Goal: Task Accomplishment & Management: Manage account settings

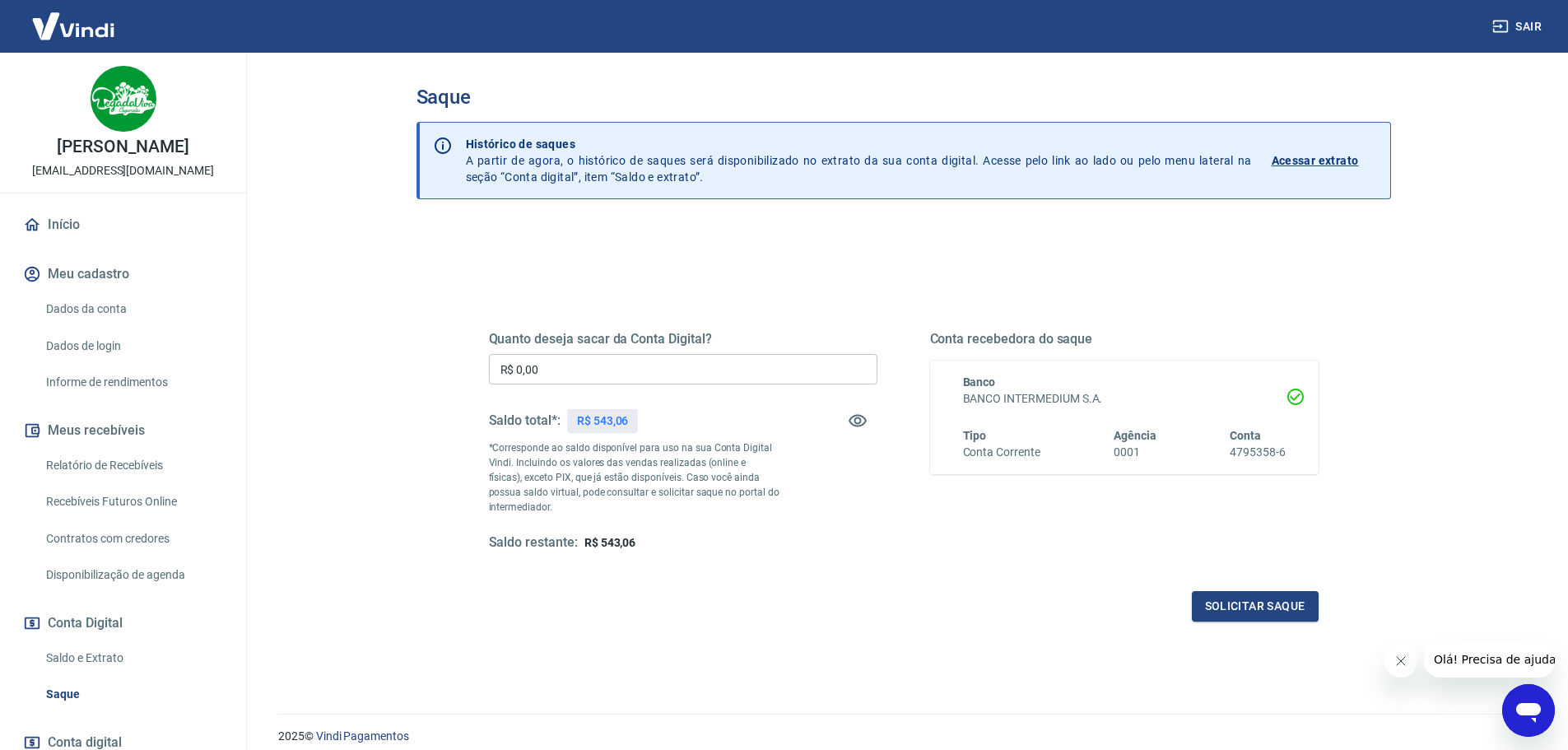
click at [557, 367] on input "R$ 0,00" at bounding box center [683, 370] width 388 height 31
type input "R$ 543,00"
click at [1231, 613] on button "Solicitar saque" at bounding box center [1255, 606] width 127 height 31
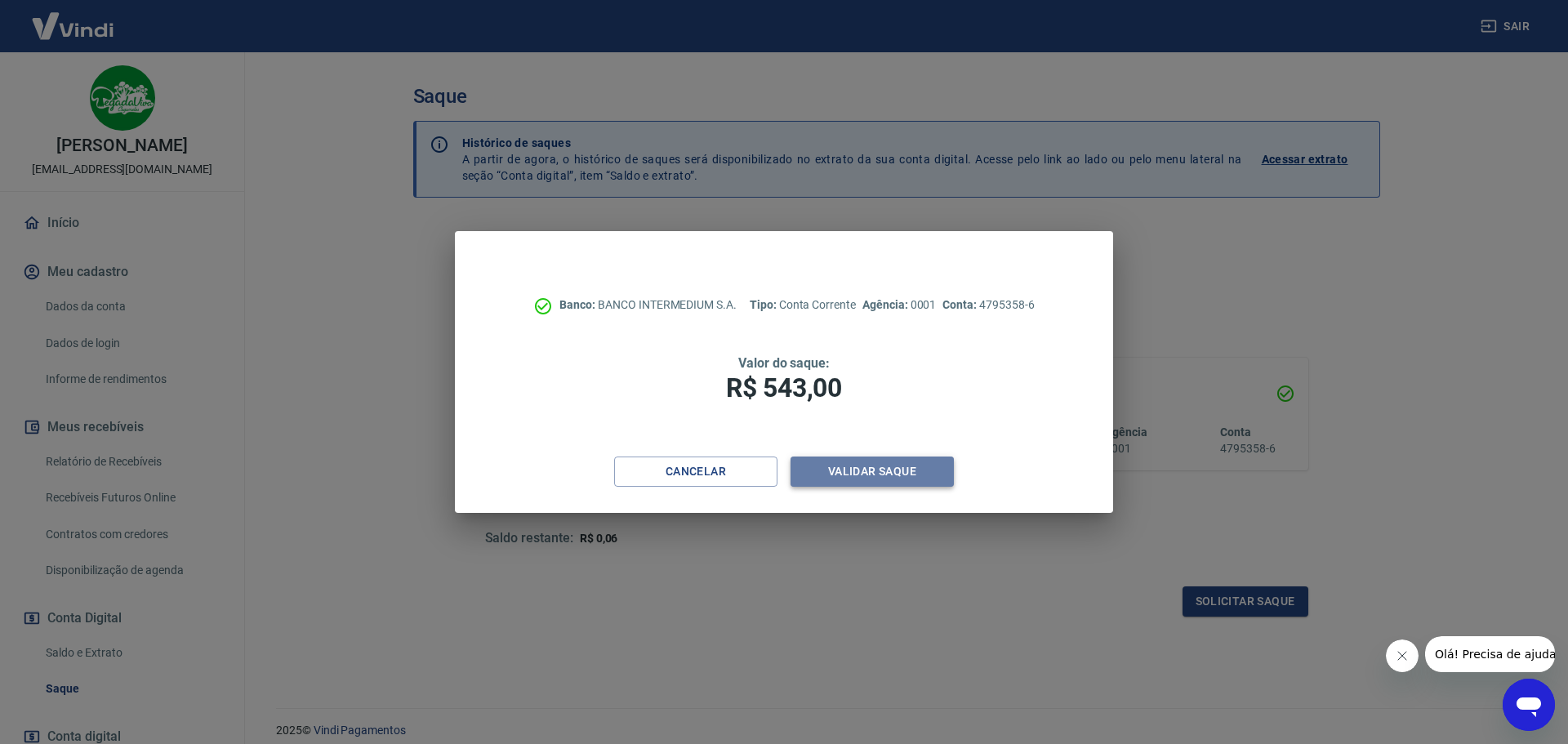
click at [895, 472] on button "Validar saque" at bounding box center [871, 472] width 163 height 30
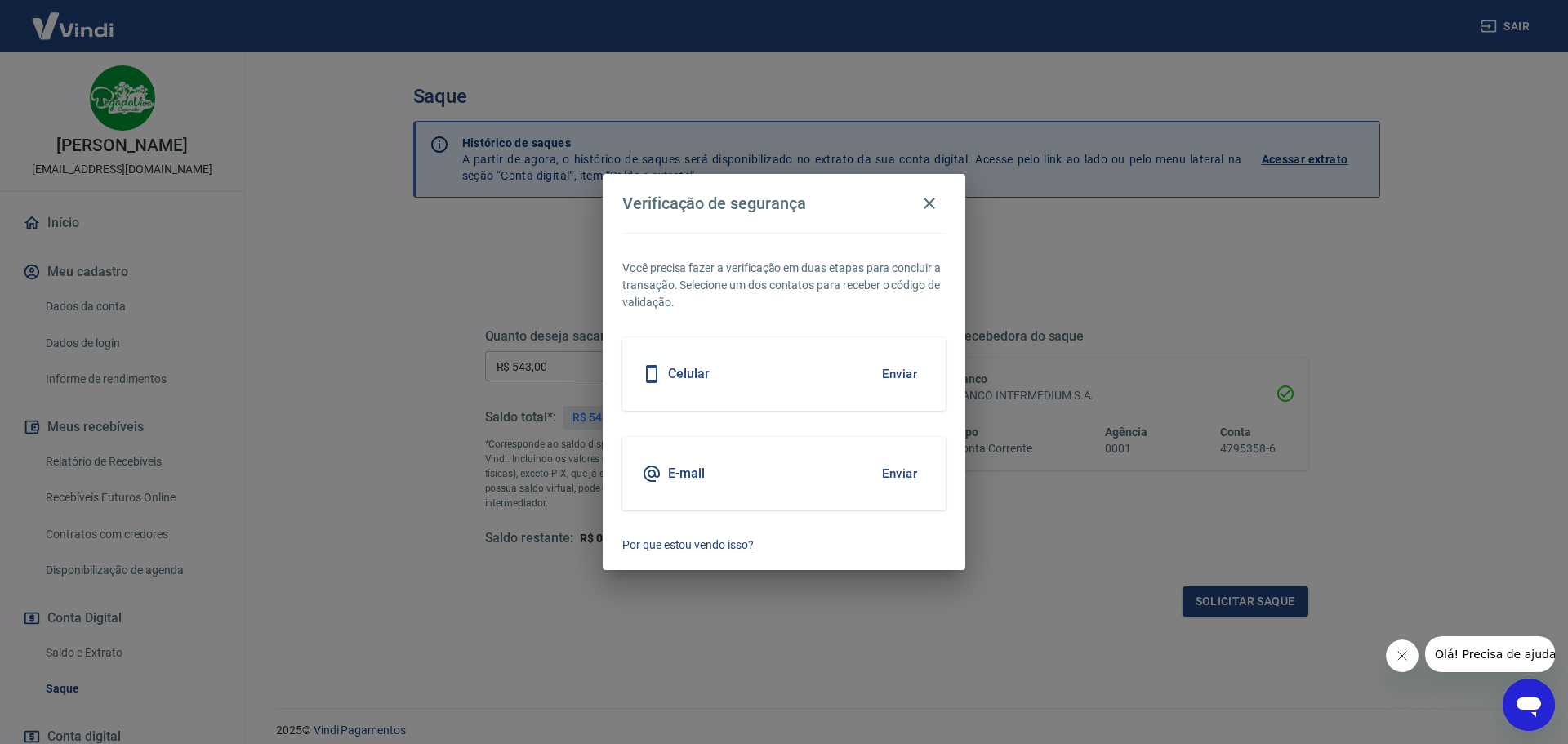
click at [688, 377] on h5 "Celular" at bounding box center [689, 374] width 42 height 16
click at [894, 380] on button "Enviar" at bounding box center [900, 374] width 54 height 34
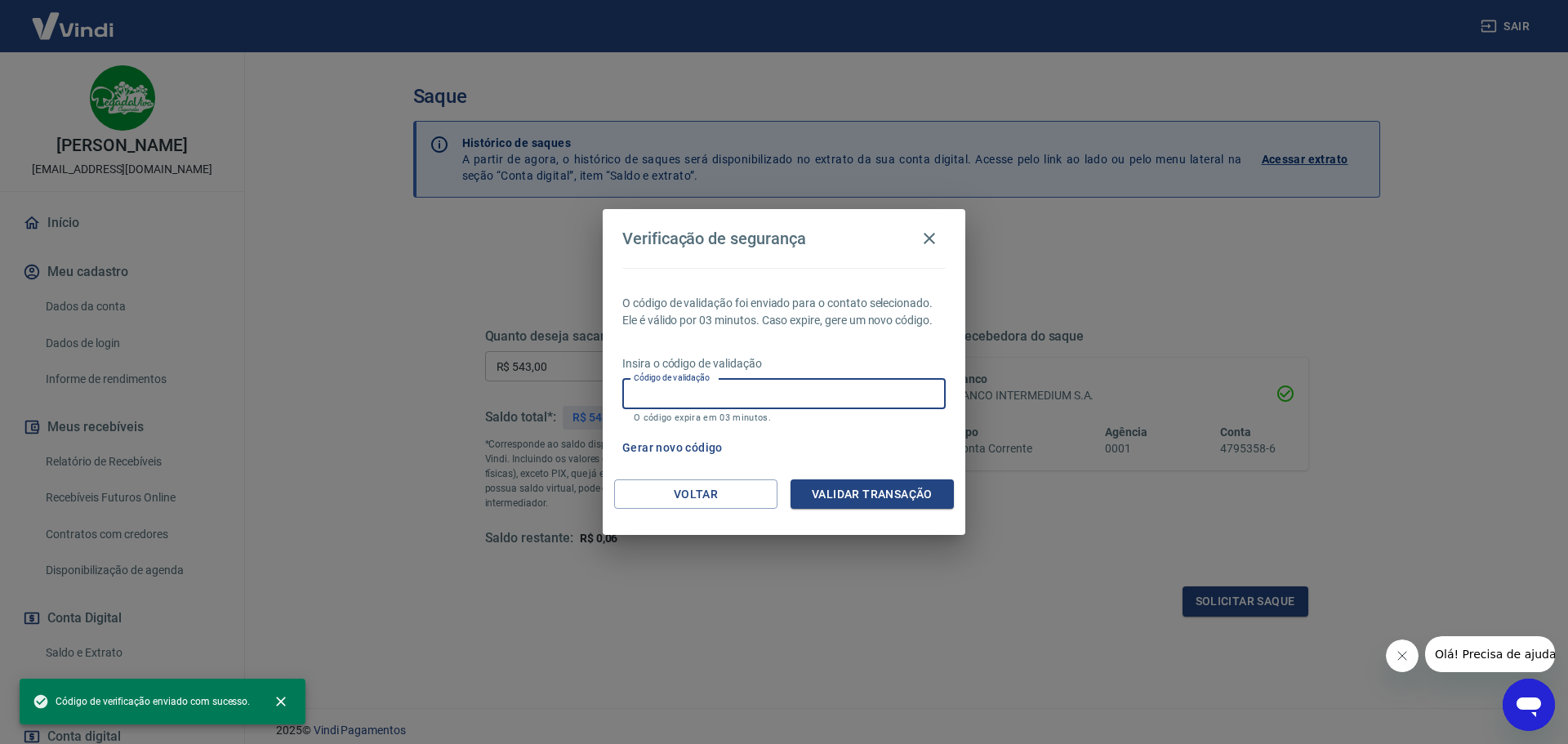
click at [836, 398] on input "Código de validação" at bounding box center [784, 394] width 324 height 30
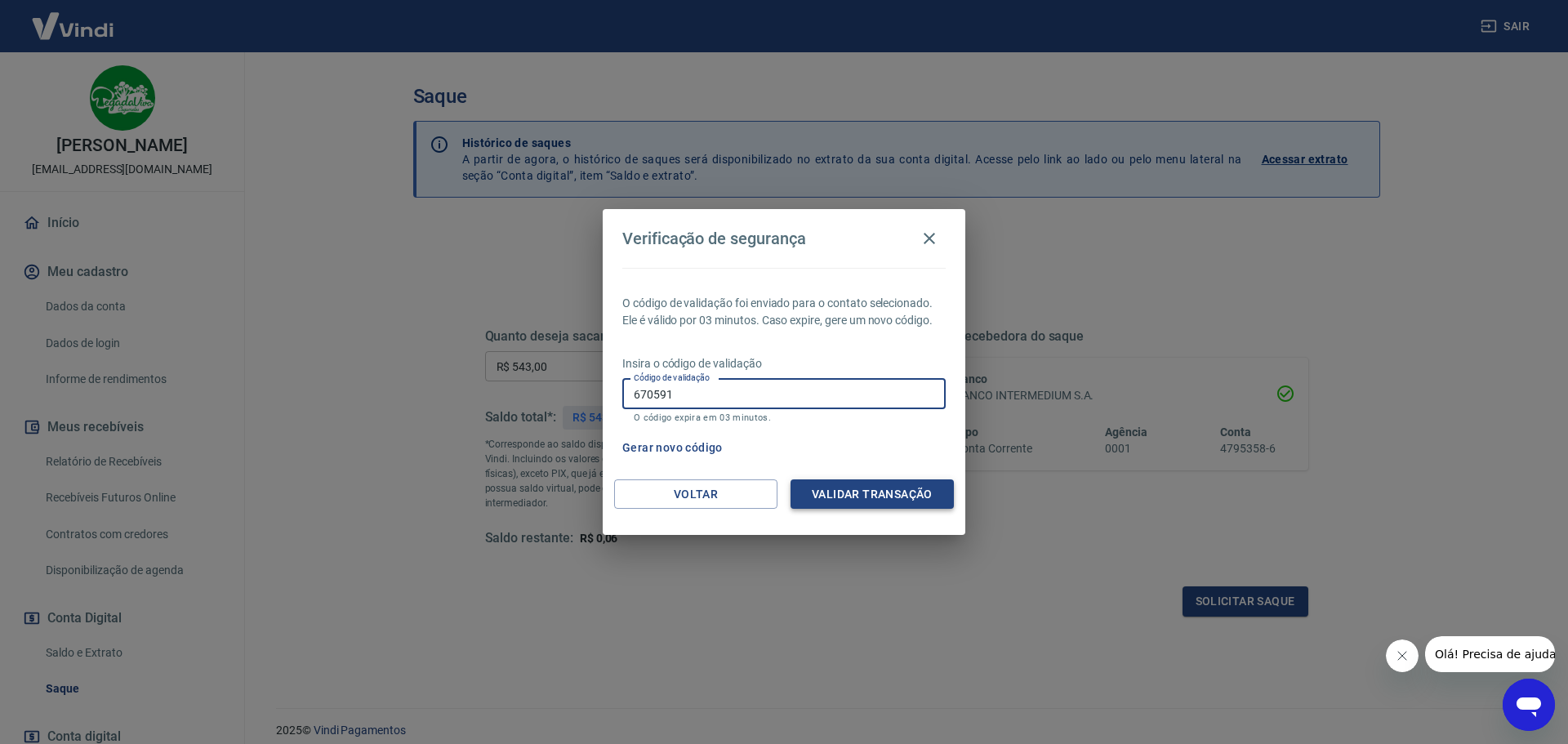
type input "670591"
click at [863, 504] on button "Validar transação" at bounding box center [871, 494] width 163 height 30
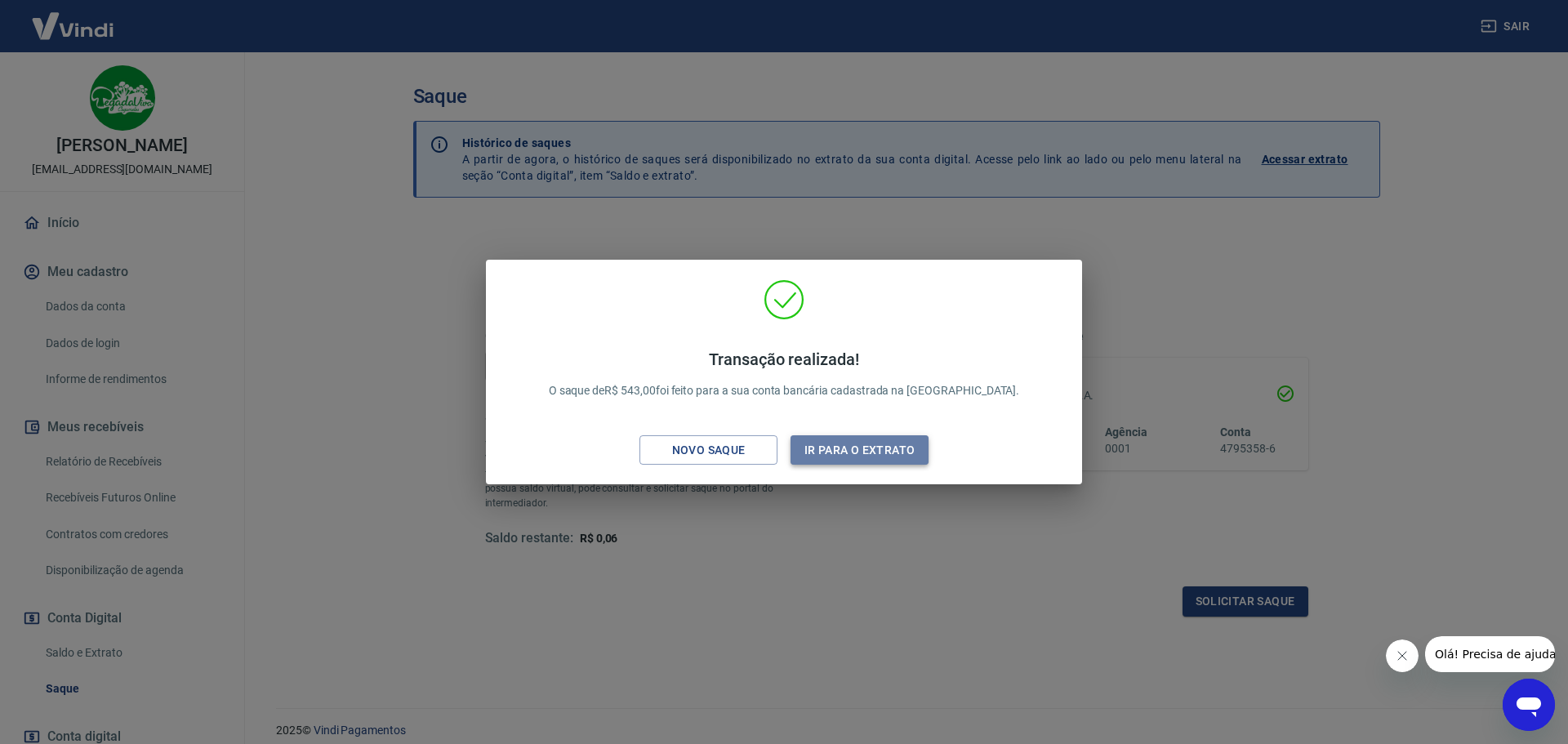
click at [864, 457] on button "Ir para o extrato" at bounding box center [859, 451] width 138 height 30
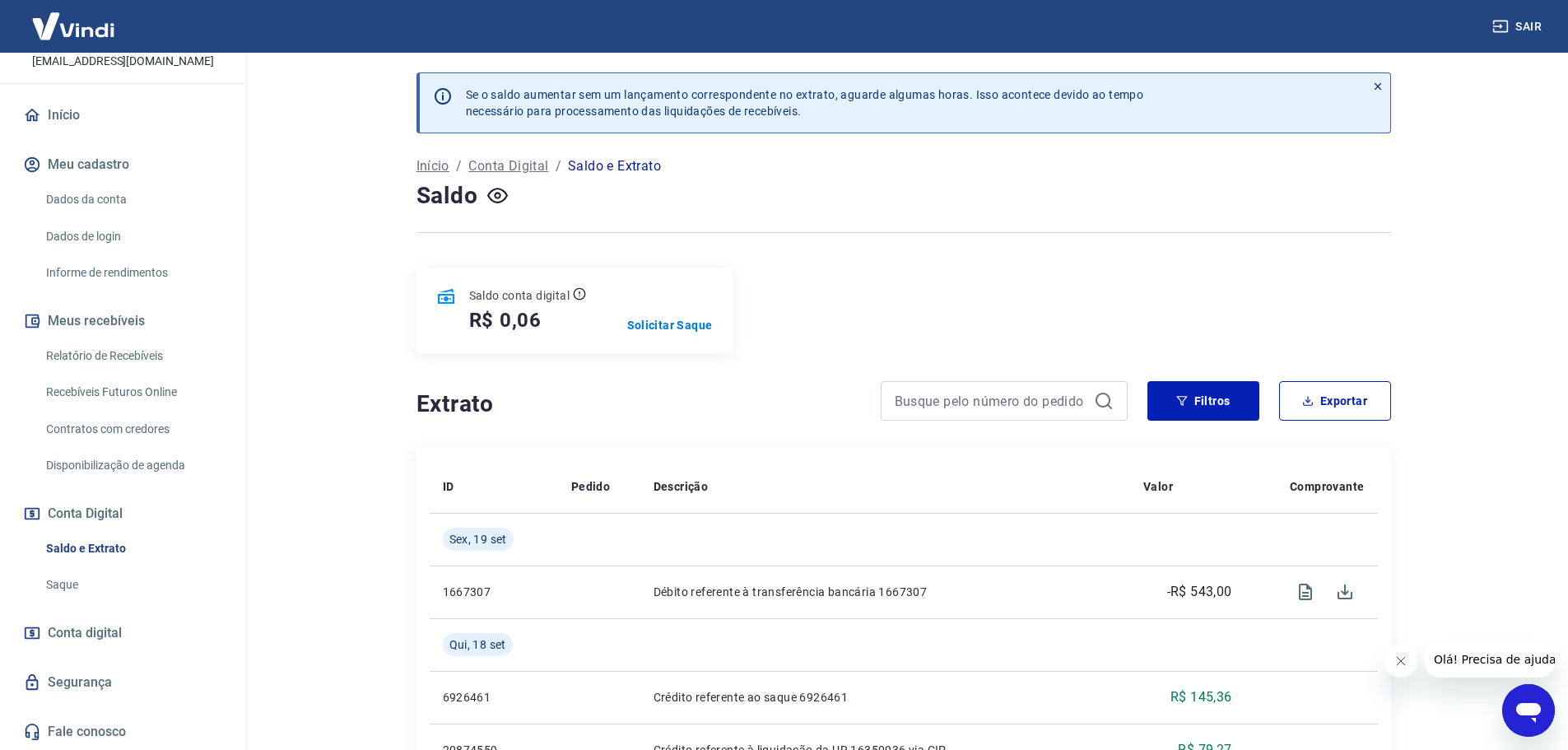
click at [89, 199] on link "Dados da conta" at bounding box center [133, 200] width 187 height 34
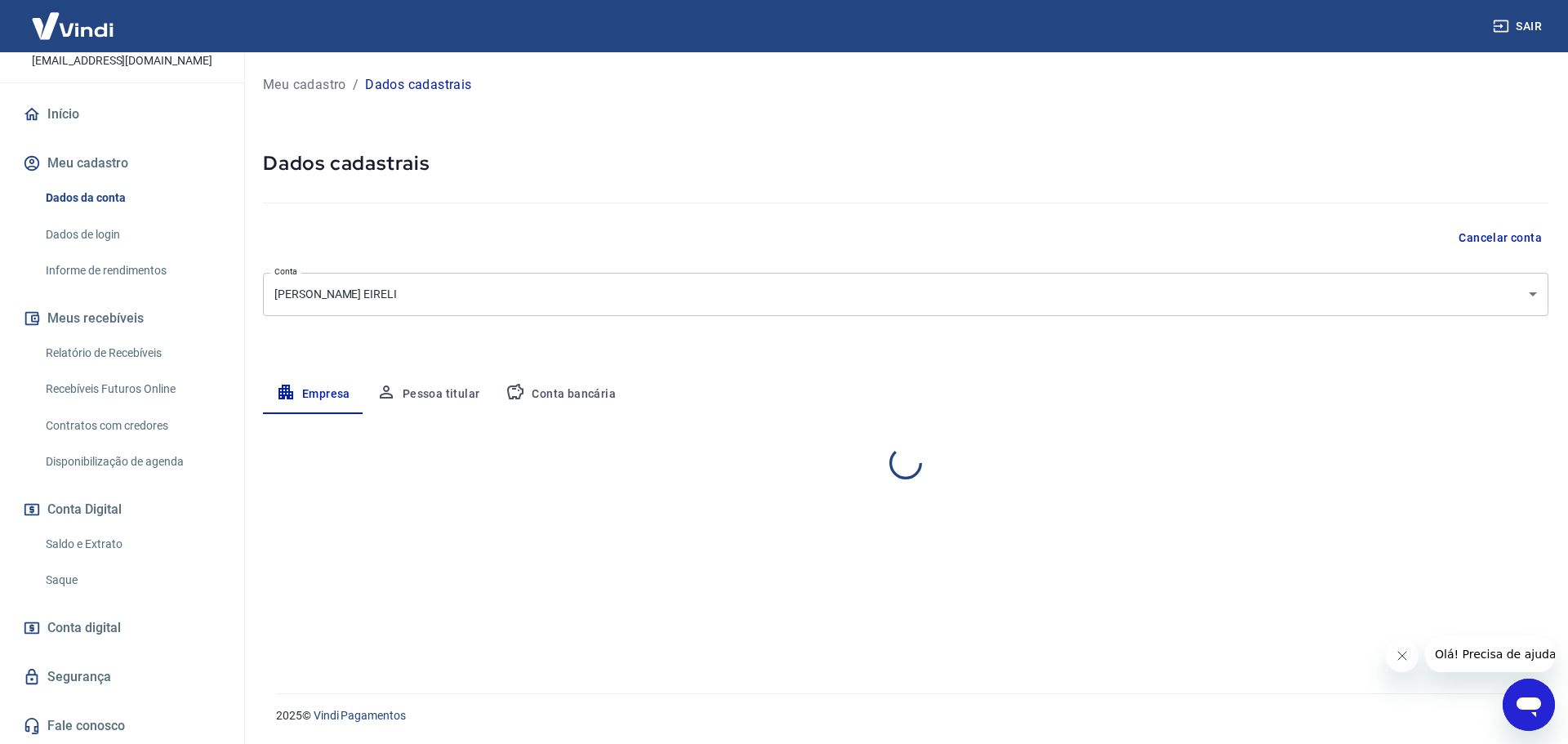
select select "PE"
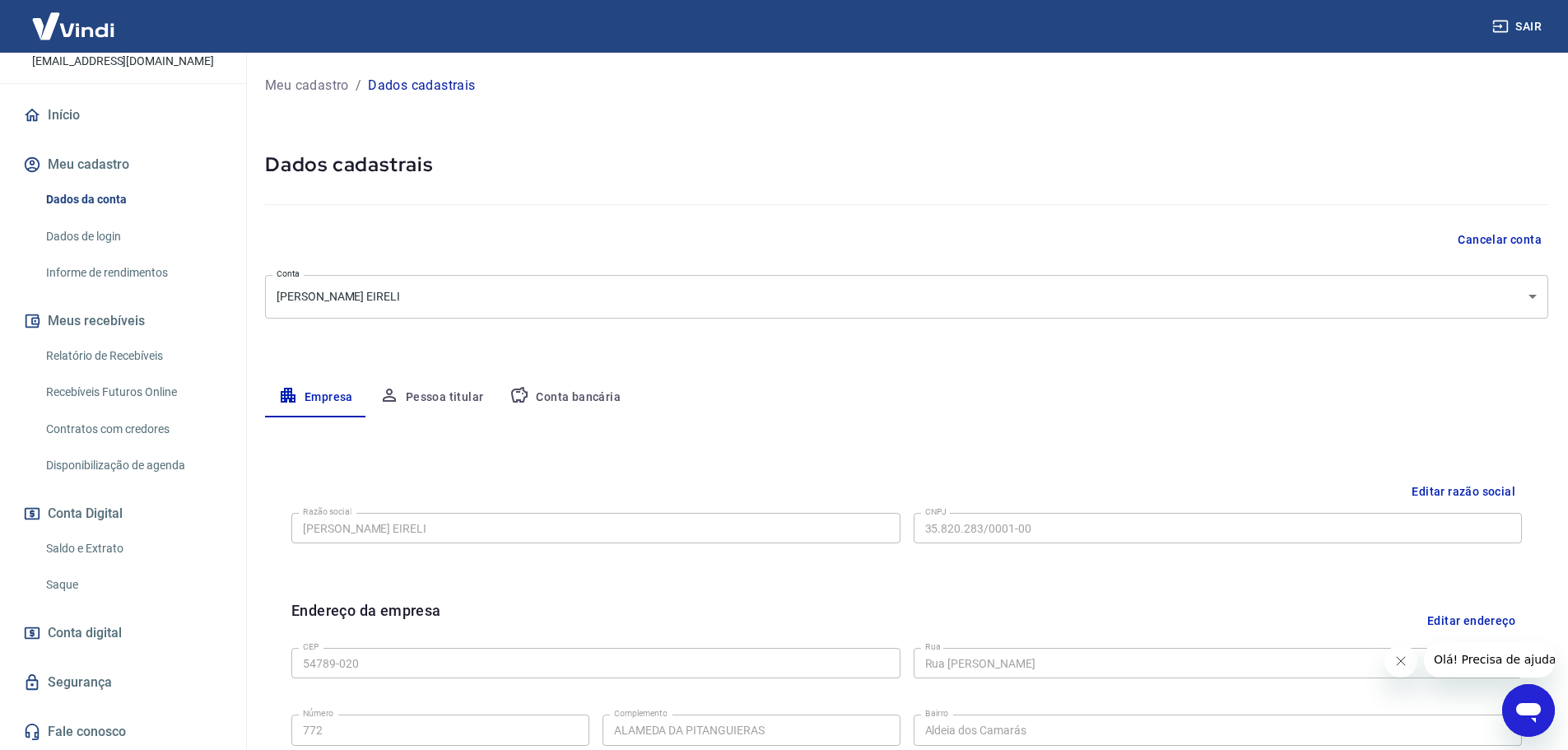
click at [565, 393] on button "Conta bancária" at bounding box center [565, 397] width 138 height 40
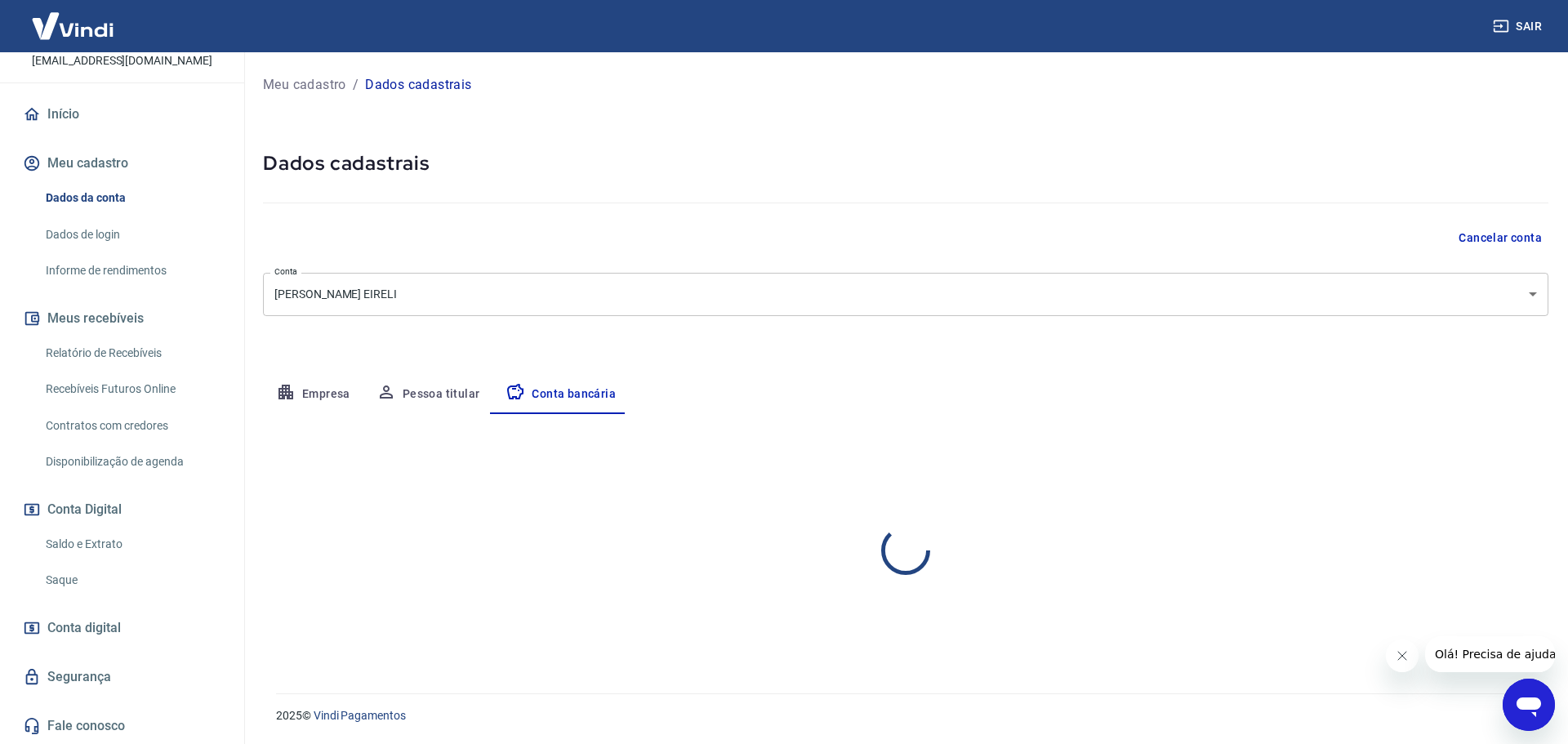
select select "1"
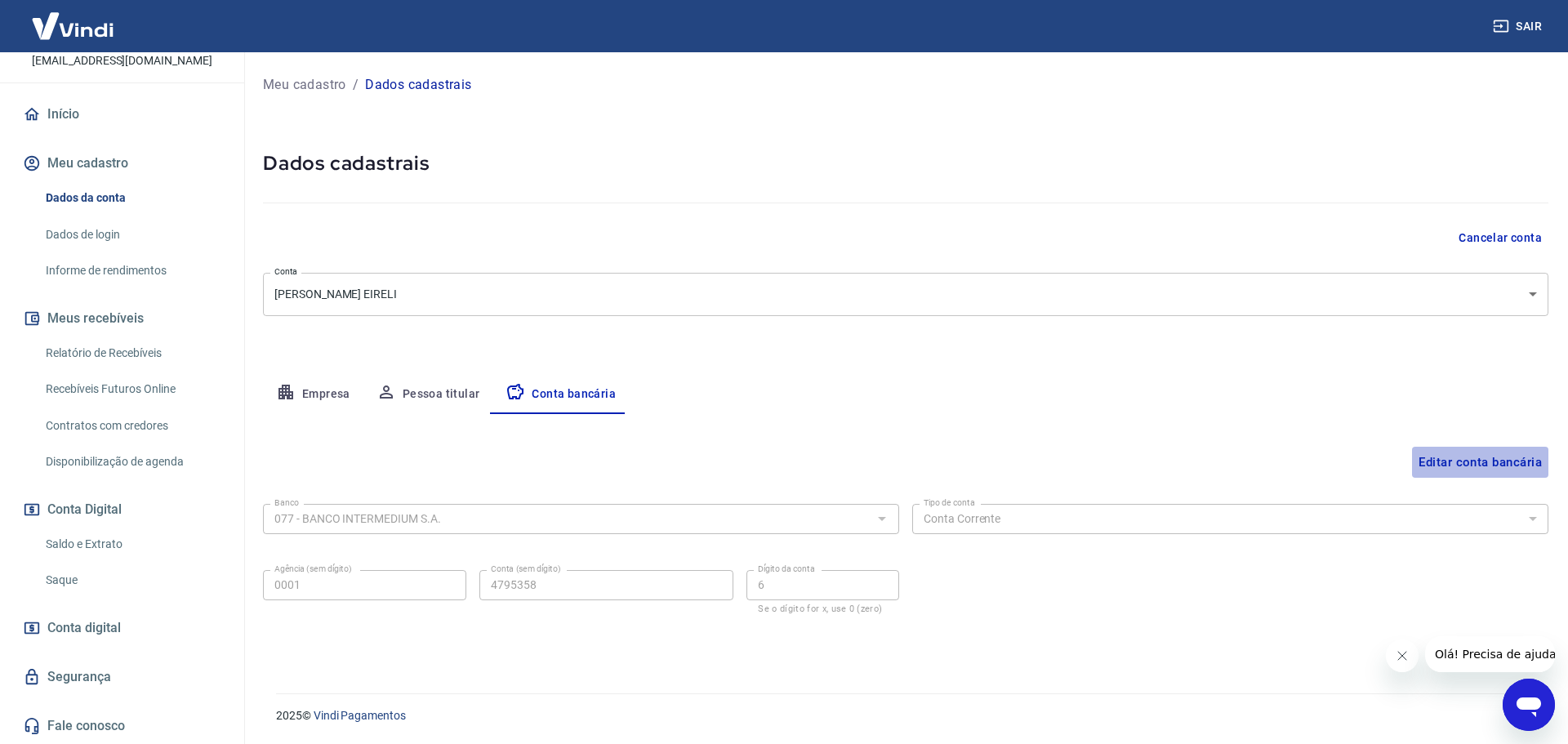
click at [1434, 457] on button "Editar conta bancária" at bounding box center [1480, 462] width 136 height 31
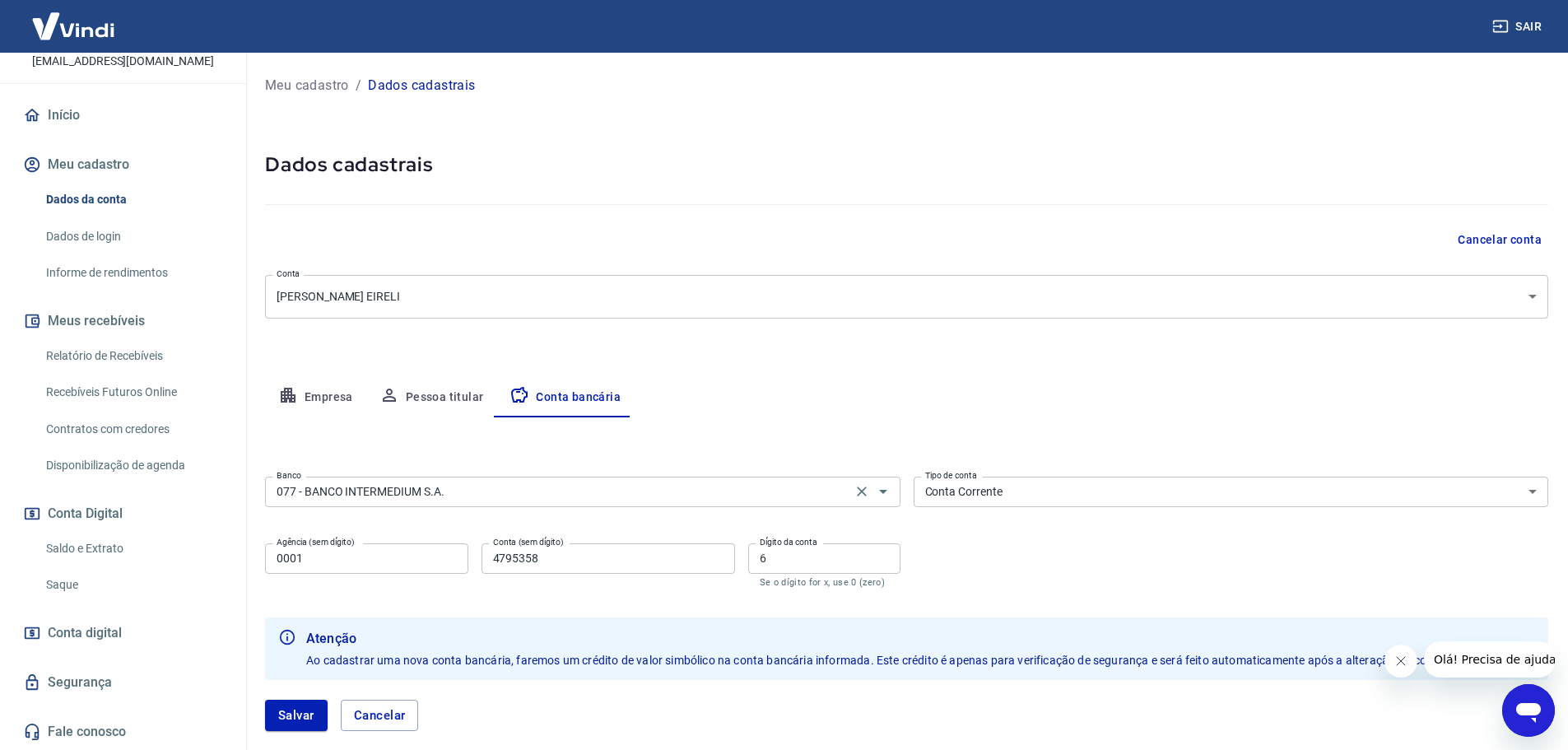
click at [461, 503] on div "077 - BANCO INTERMEDIUM S.A. Banco" at bounding box center [583, 492] width 636 height 31
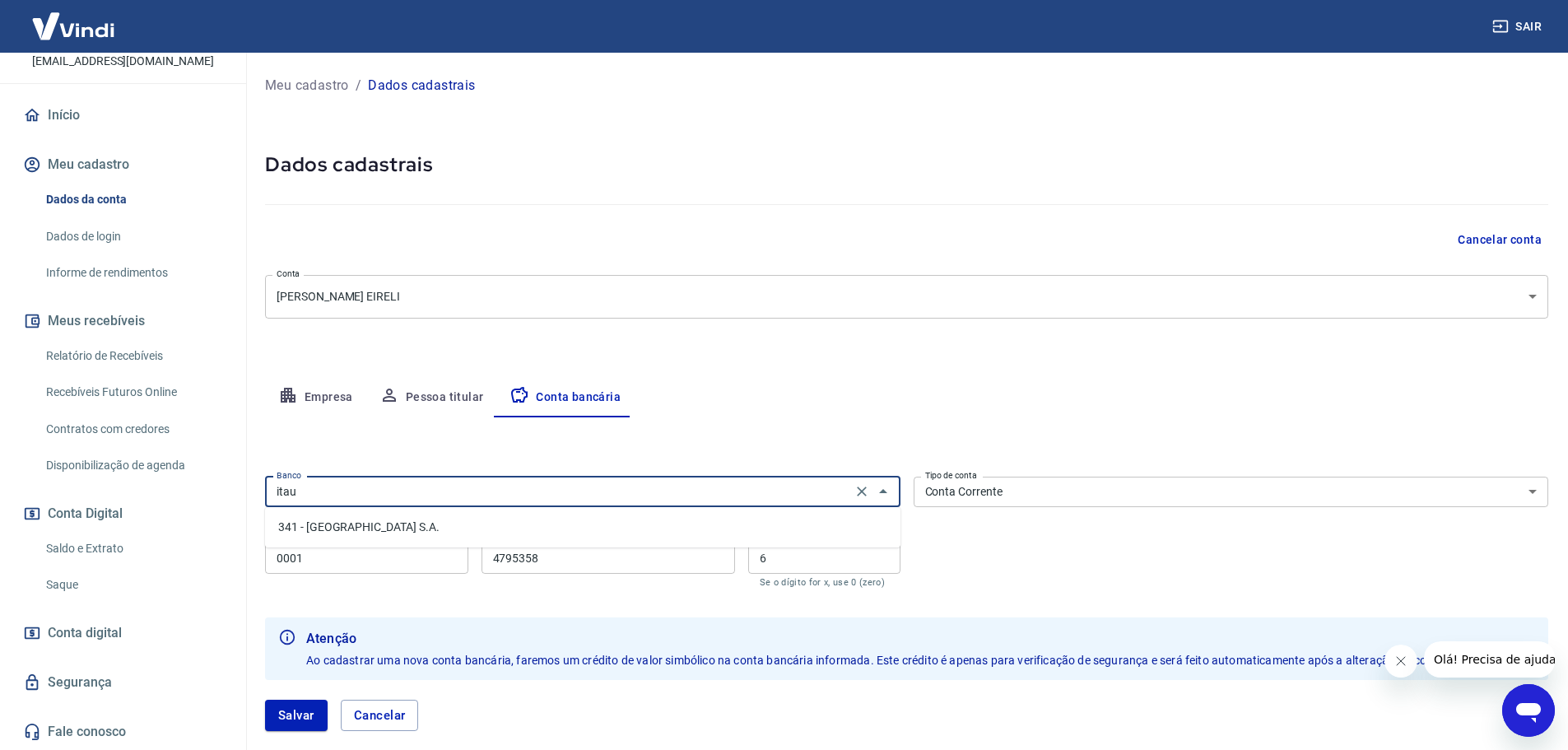
click at [374, 527] on li "341 - ITAÚ UNIBANCO S.A." at bounding box center [583, 527] width 636 height 27
type input "341 - ITAÚ UNIBANCO S.A."
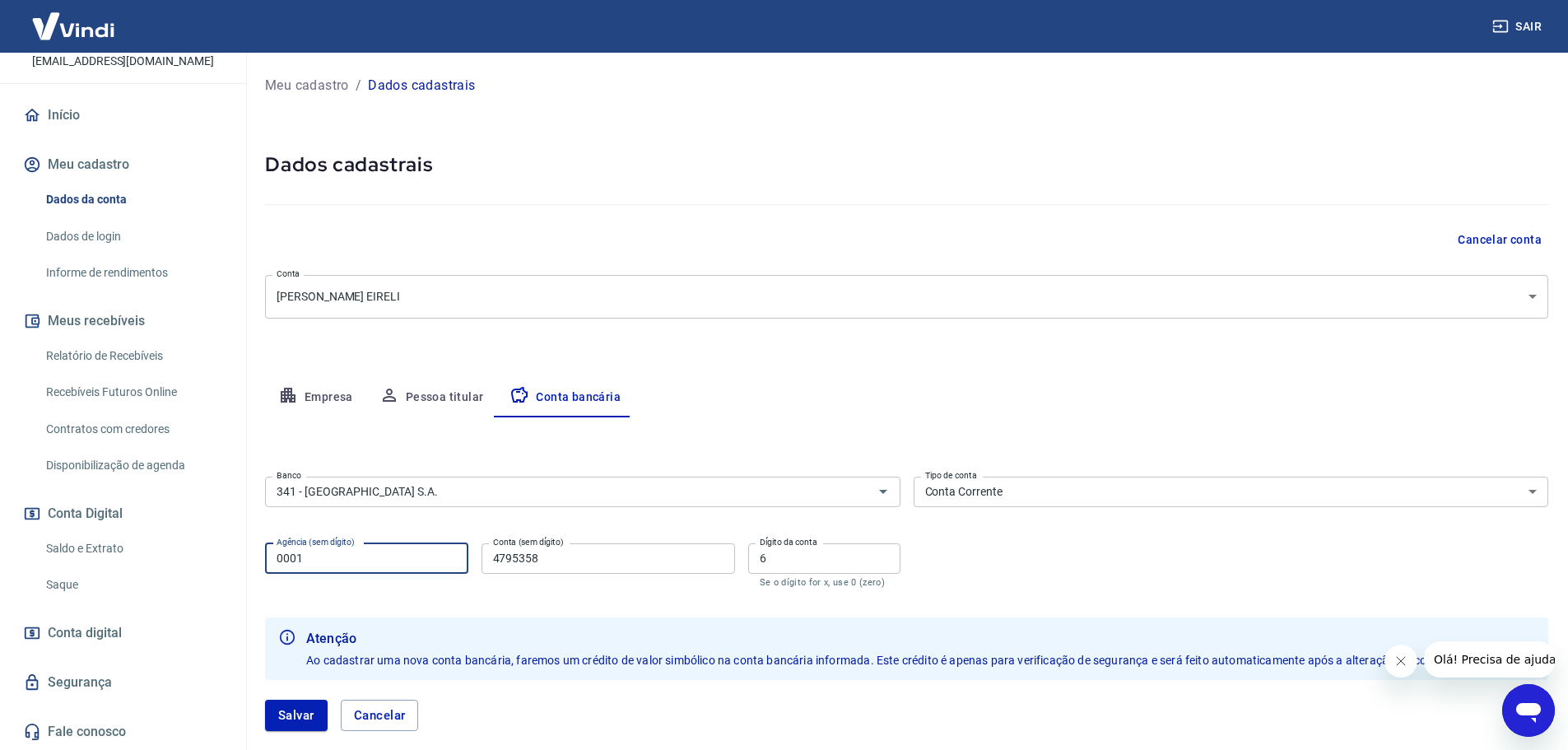
drag, startPoint x: 335, startPoint y: 559, endPoint x: 90, endPoint y: 557, distance: 245.0
click at [99, 559] on div "Sair GUSTAVO GRILLO TEIXEIRA contato@pegadaviva.com.br Início Meu cadastro Dado…" at bounding box center [784, 375] width 1568 height 750
type input "3294"
type input "97610"
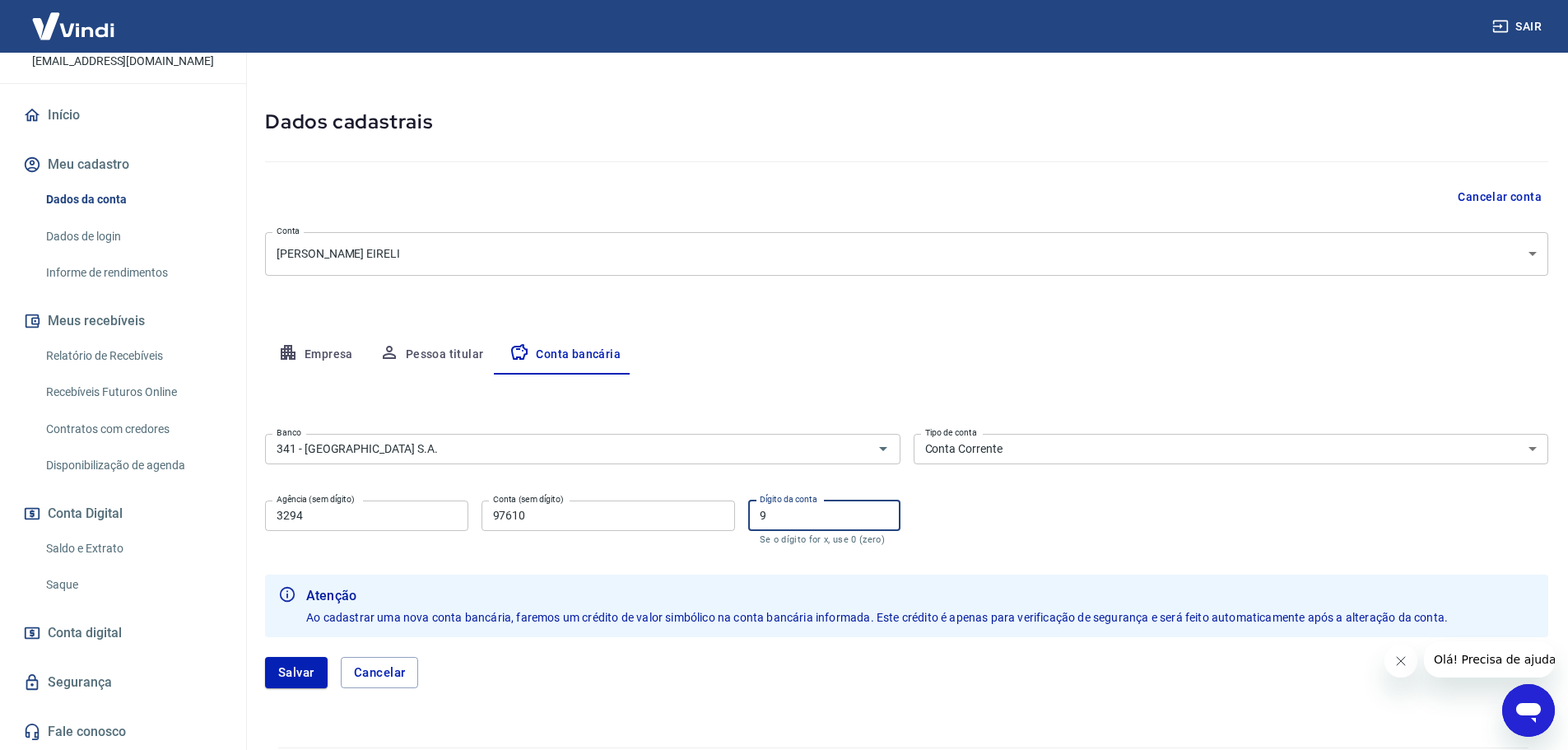
scroll to position [83, 0]
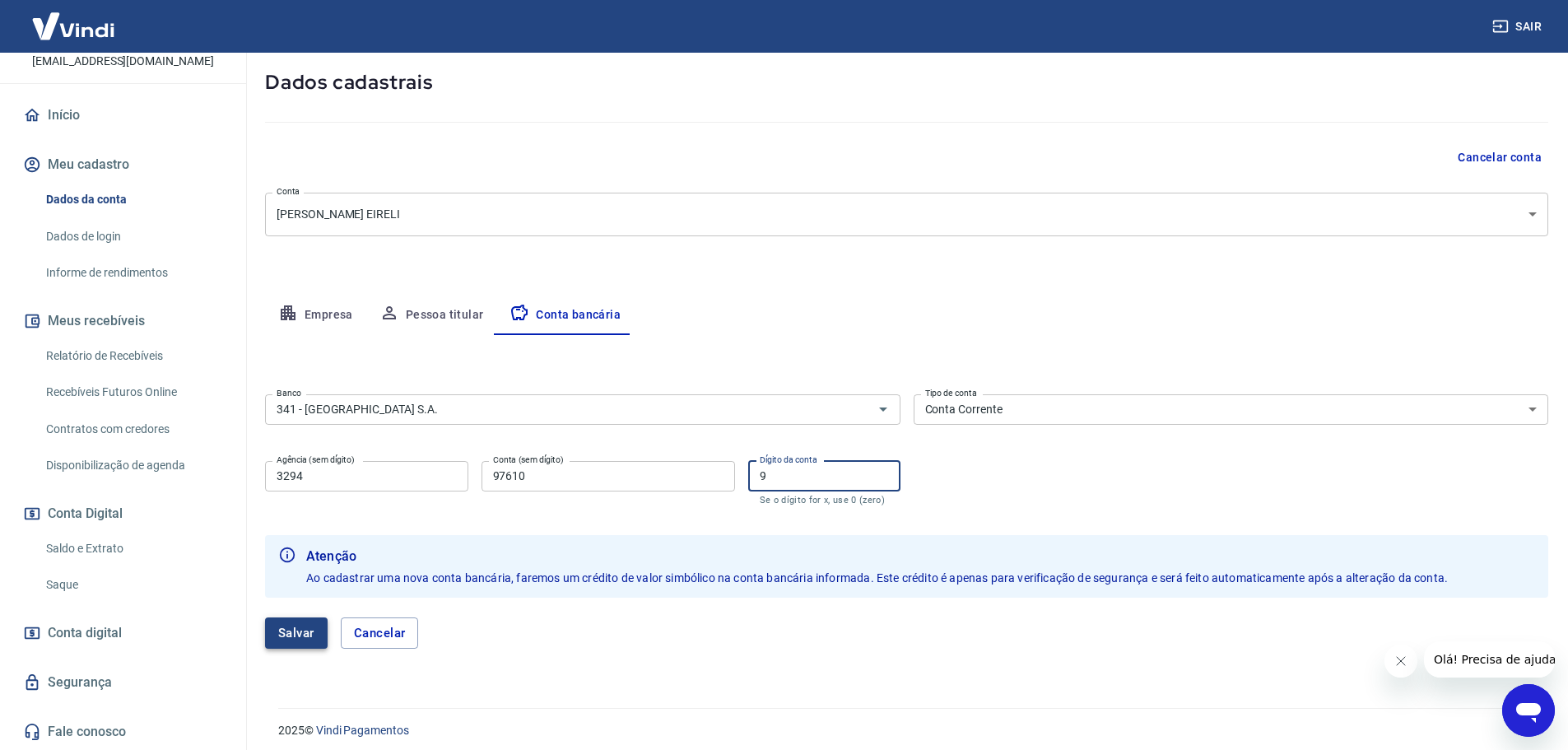
type input "9"
click at [288, 634] on button "Salvar" at bounding box center [297, 633] width 63 height 31
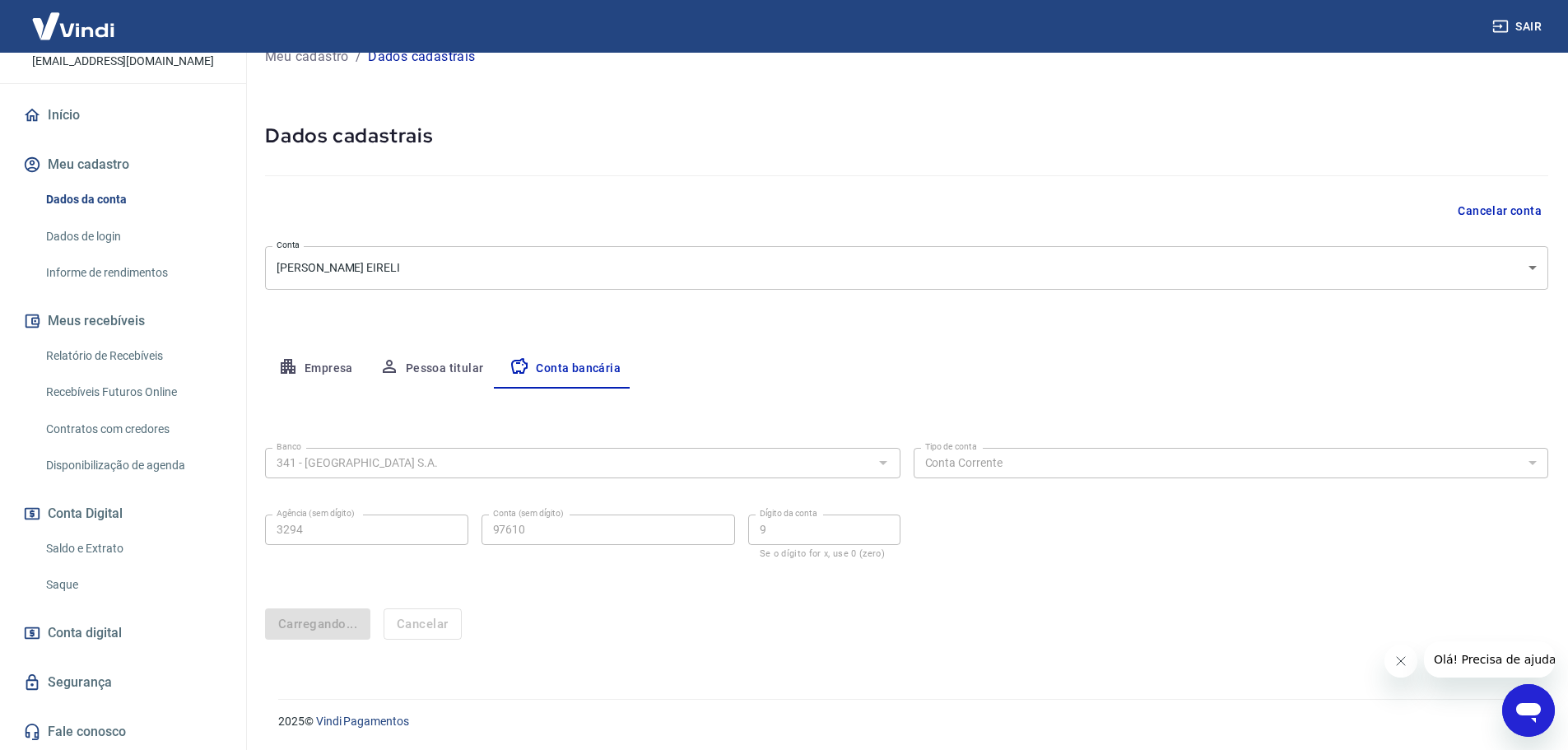
scroll to position [0, 0]
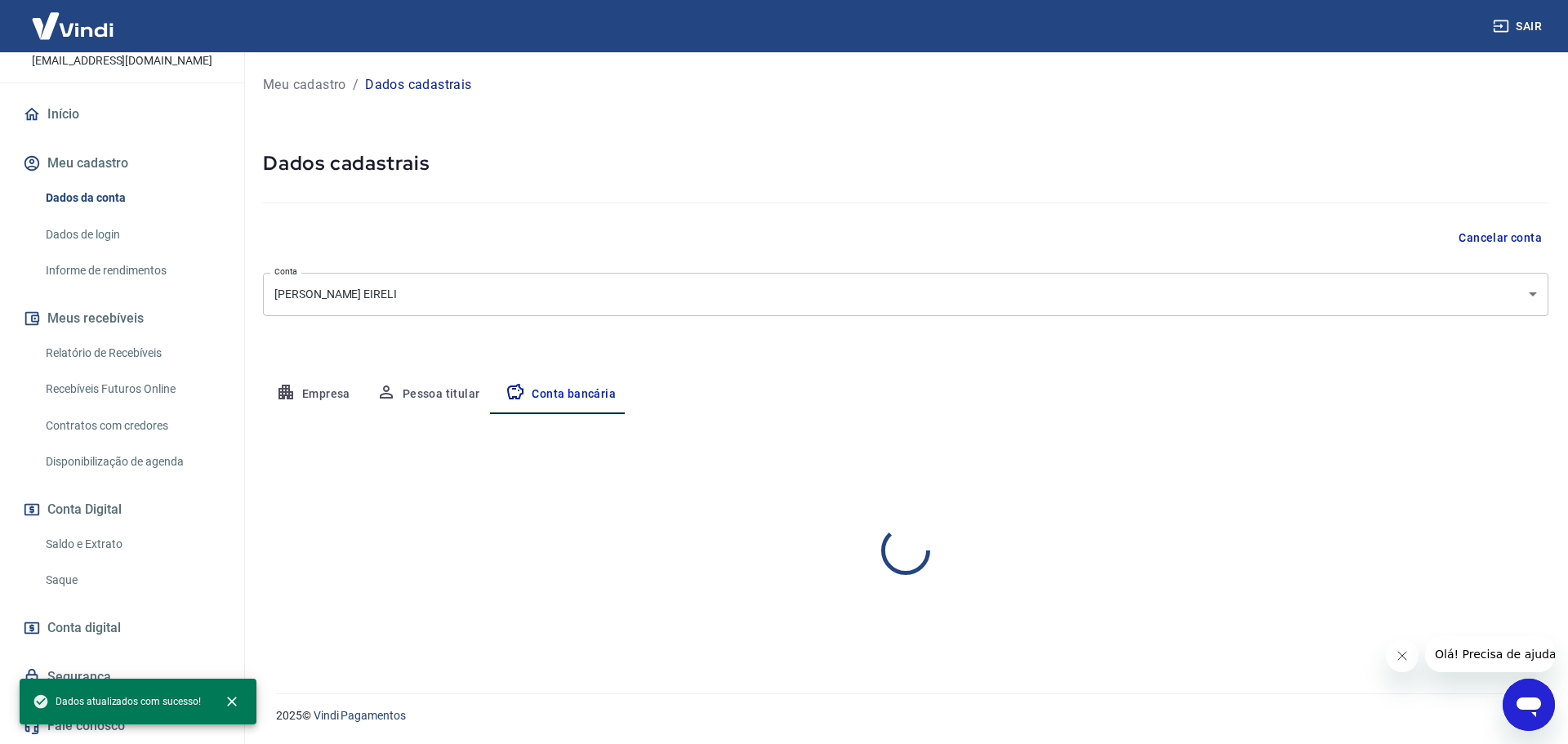
select select "1"
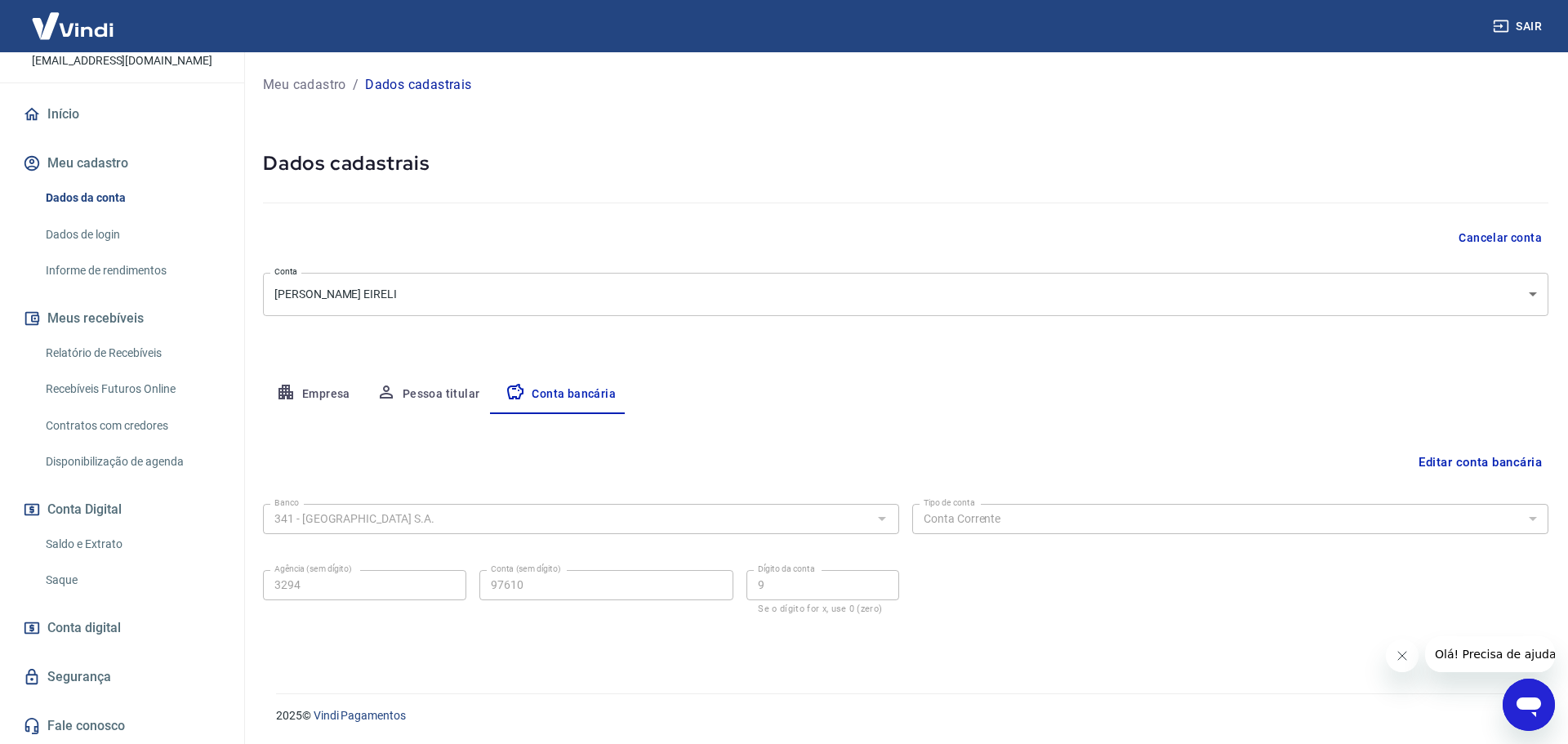
click at [64, 544] on link "Saldo e Extrato" at bounding box center [132, 544] width 186 height 34
